Goal: Register for event/course

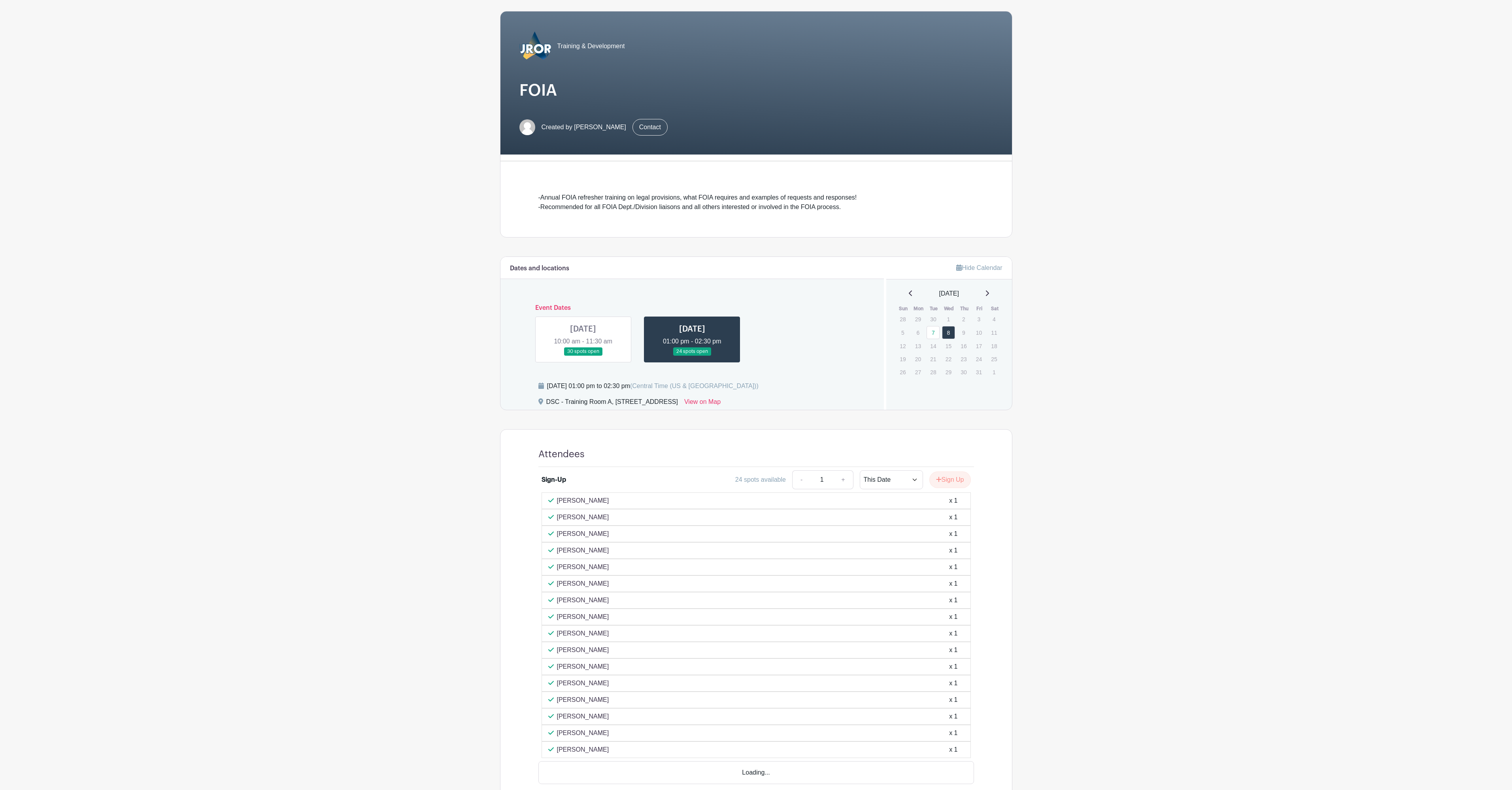
scroll to position [93, 0]
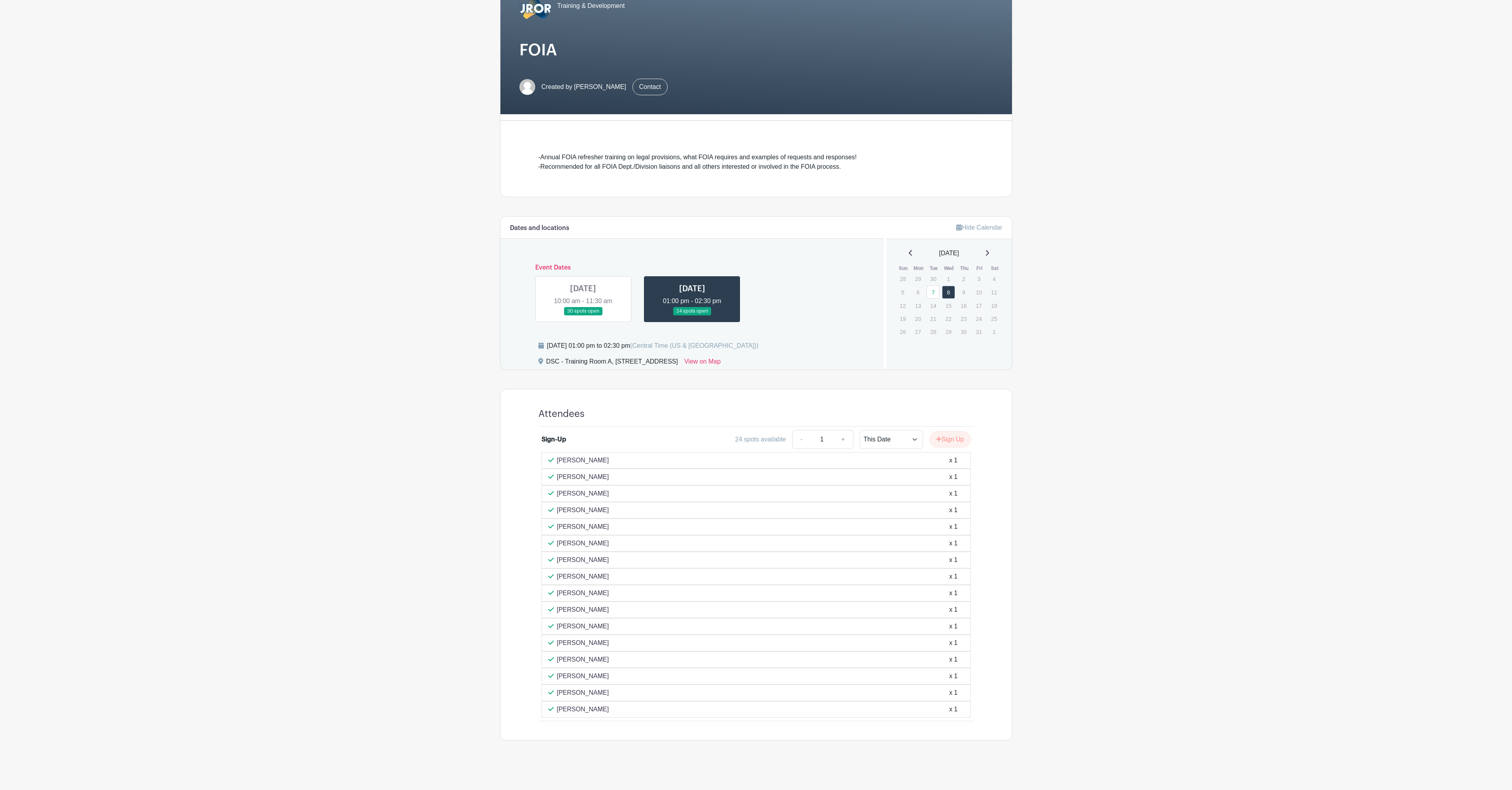
click at [583, 315] on link at bounding box center [583, 315] width 0 height 0
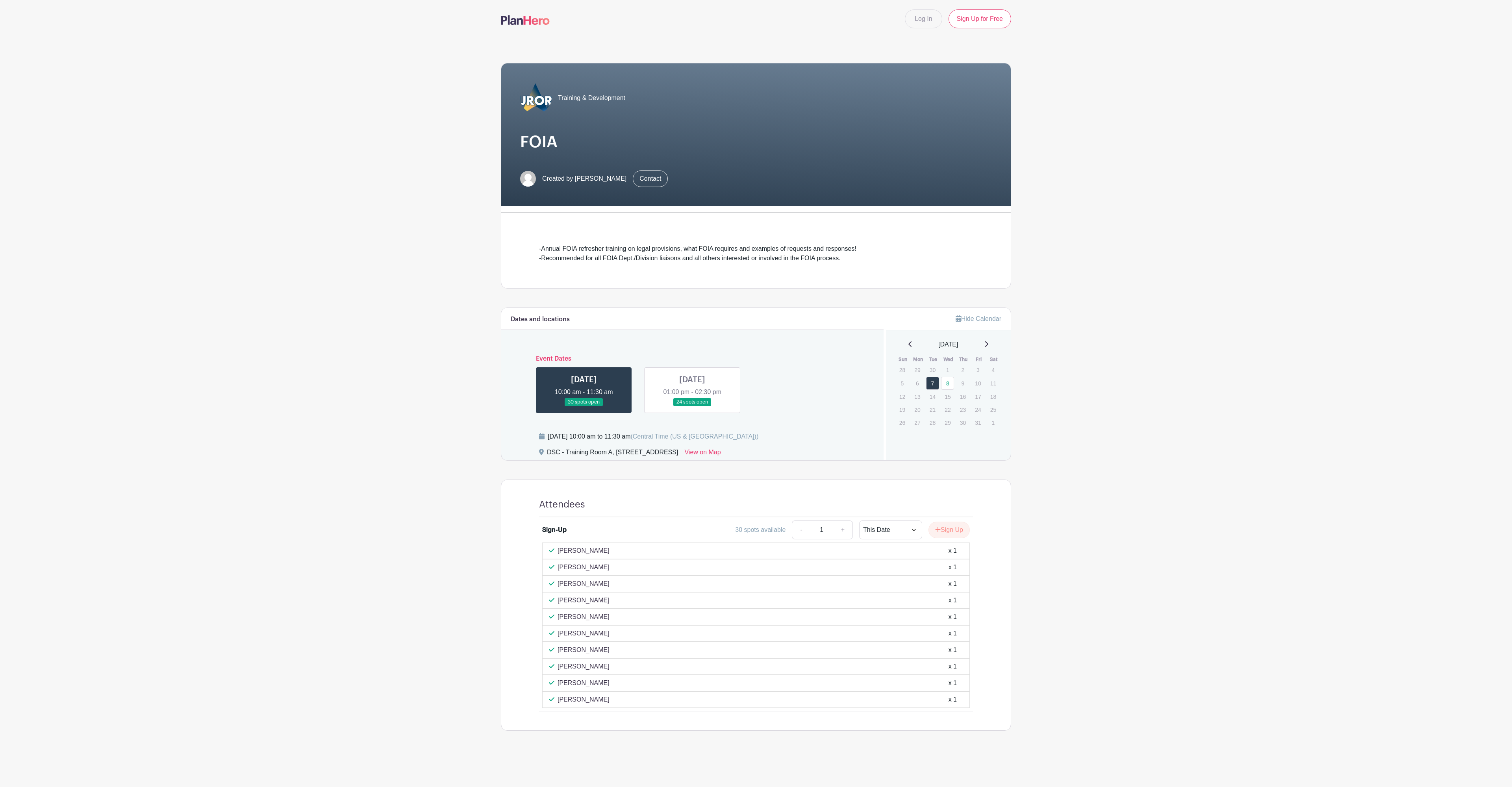
click at [693, 406] on link at bounding box center [693, 406] width 0 height 0
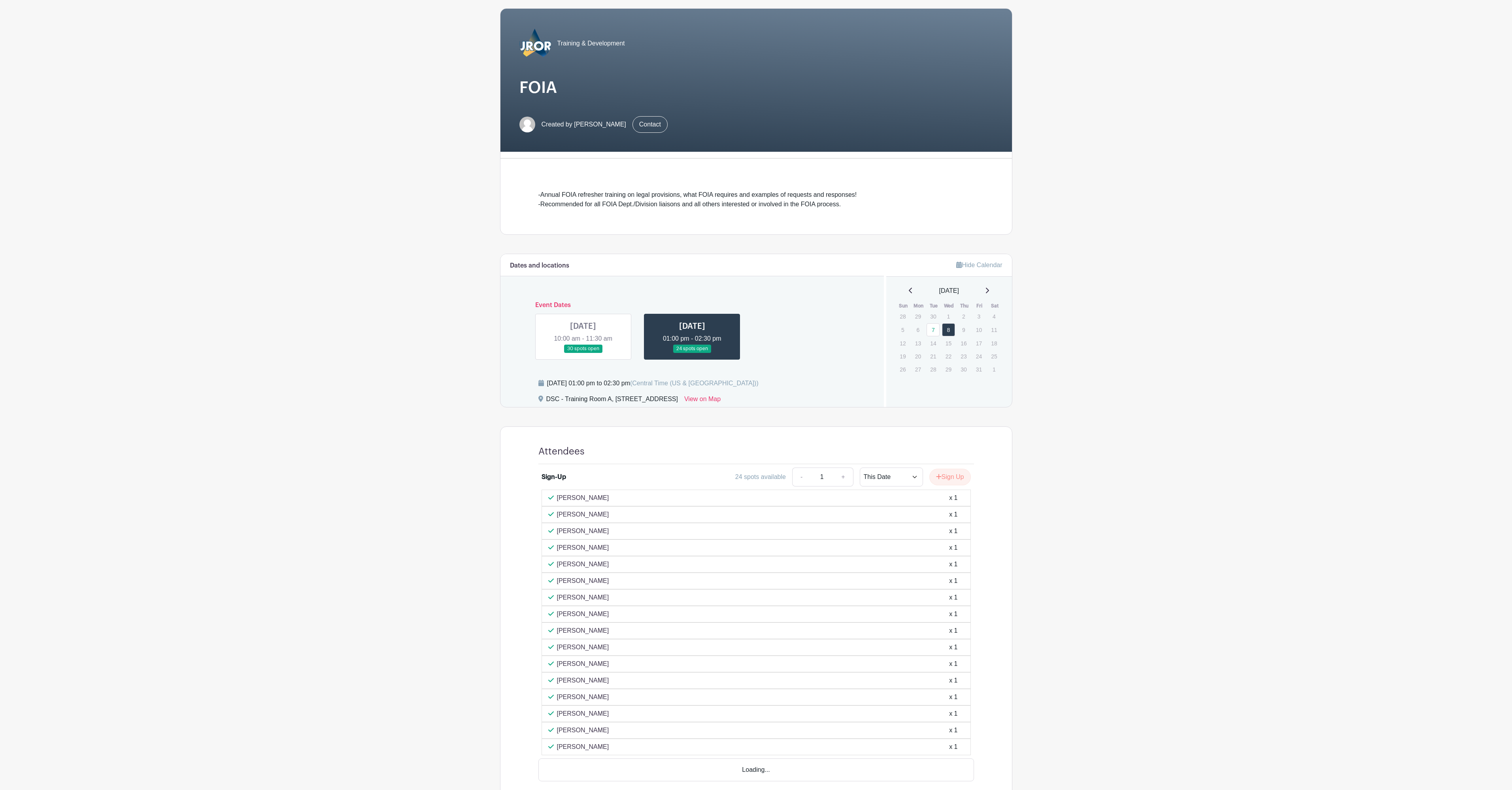
scroll to position [93, 0]
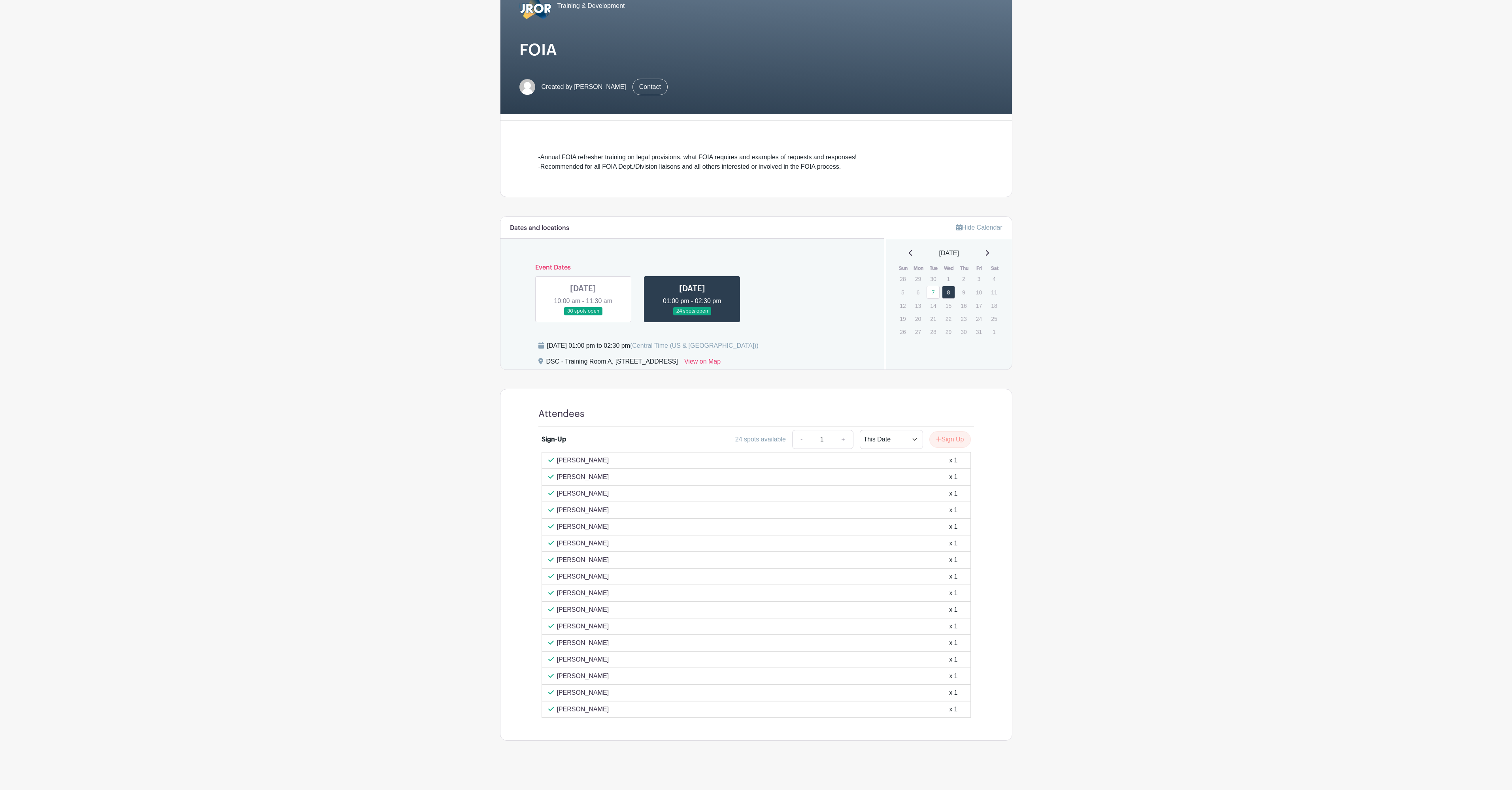
click at [692, 315] on link at bounding box center [692, 315] width 0 height 0
click at [583, 315] on link at bounding box center [583, 315] width 0 height 0
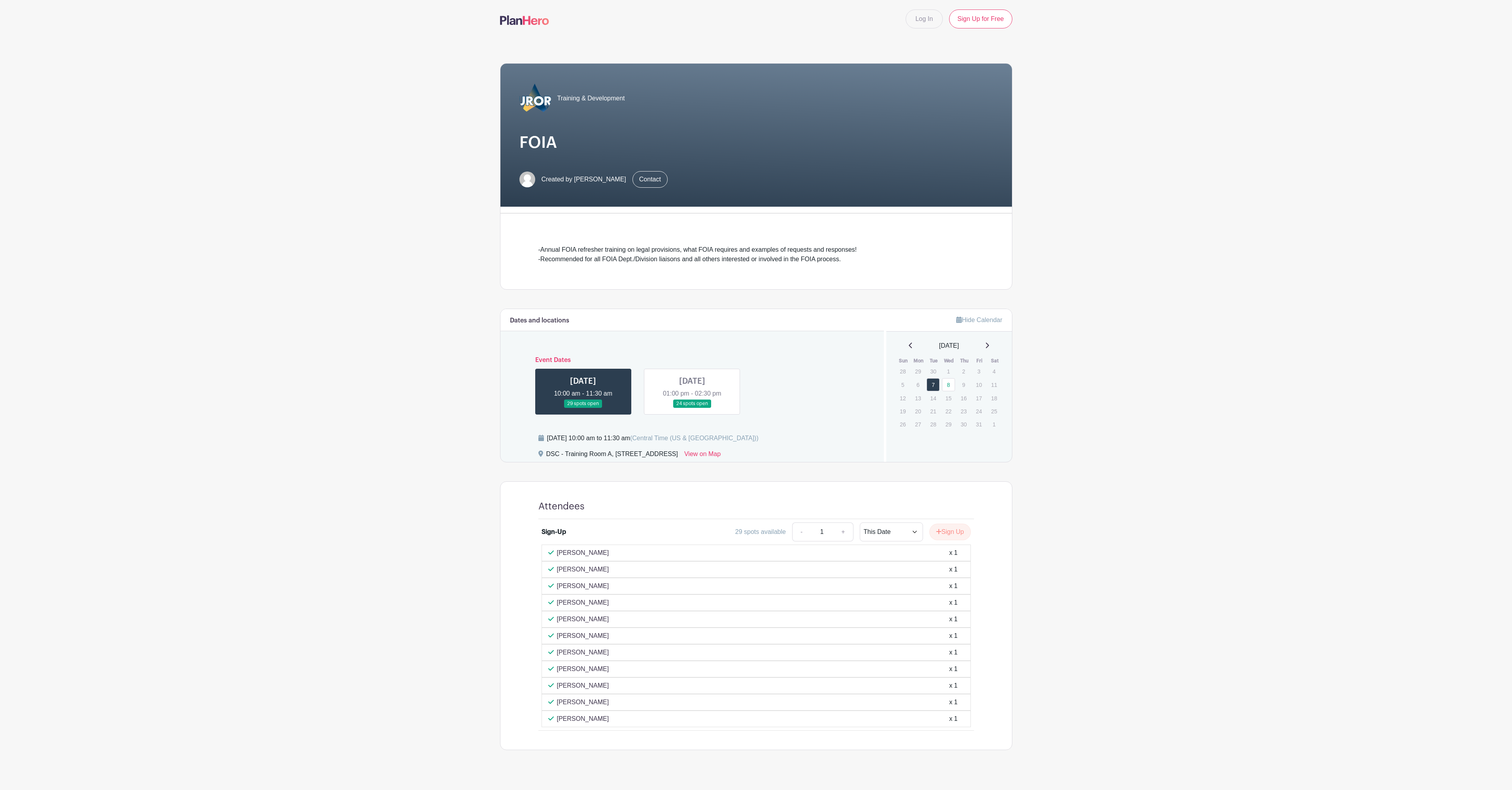
click at [321, 245] on main "Log In Sign Up for Free Training & Development FOIA Created by [PERSON_NAME] Co…" at bounding box center [756, 399] width 1512 height 800
click at [692, 408] on link at bounding box center [692, 408] width 0 height 0
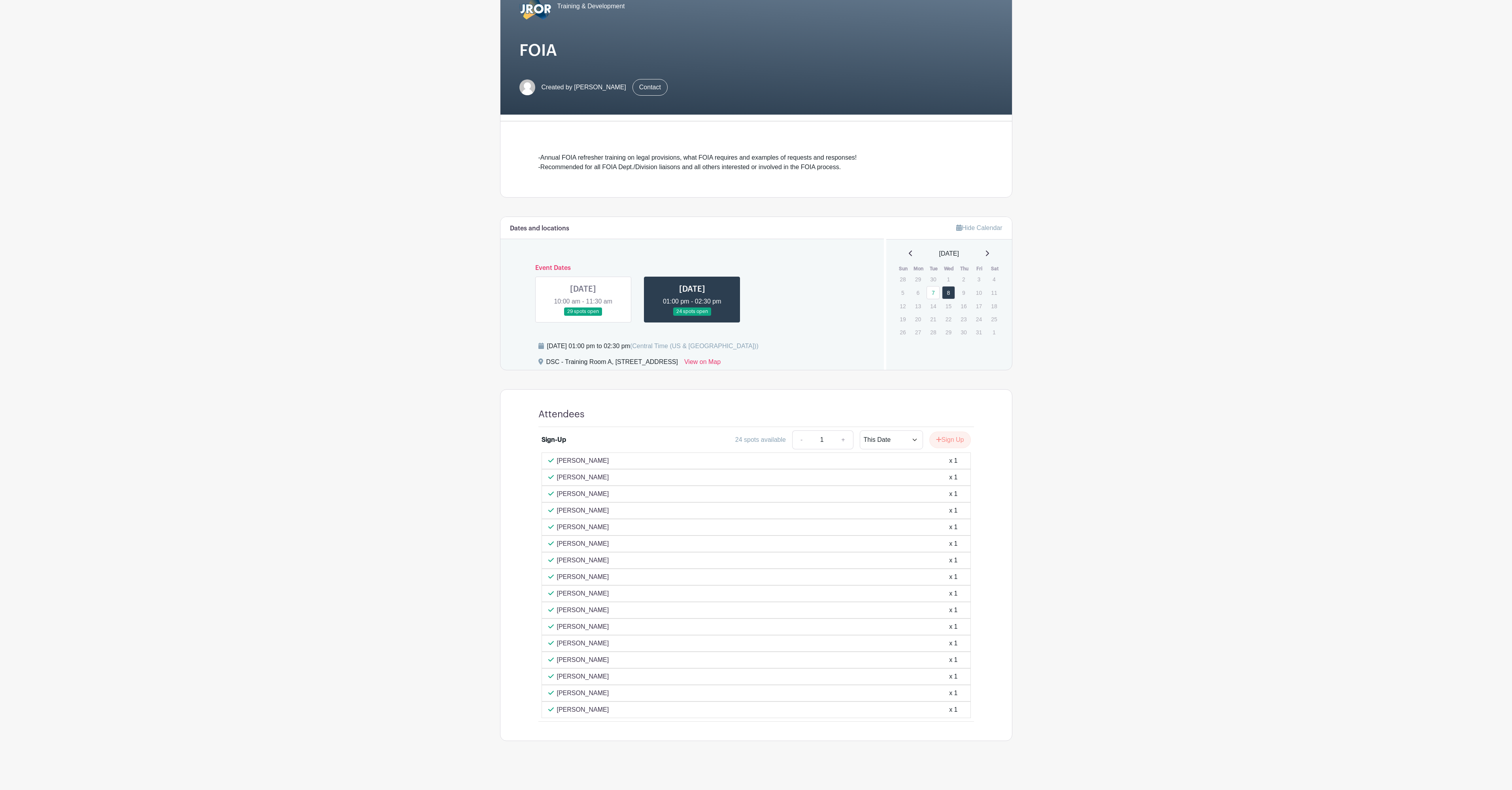
scroll to position [93, 0]
click at [948, 435] on button "Sign Up" at bounding box center [949, 439] width 41 height 16
